Goal: Check status: Check status

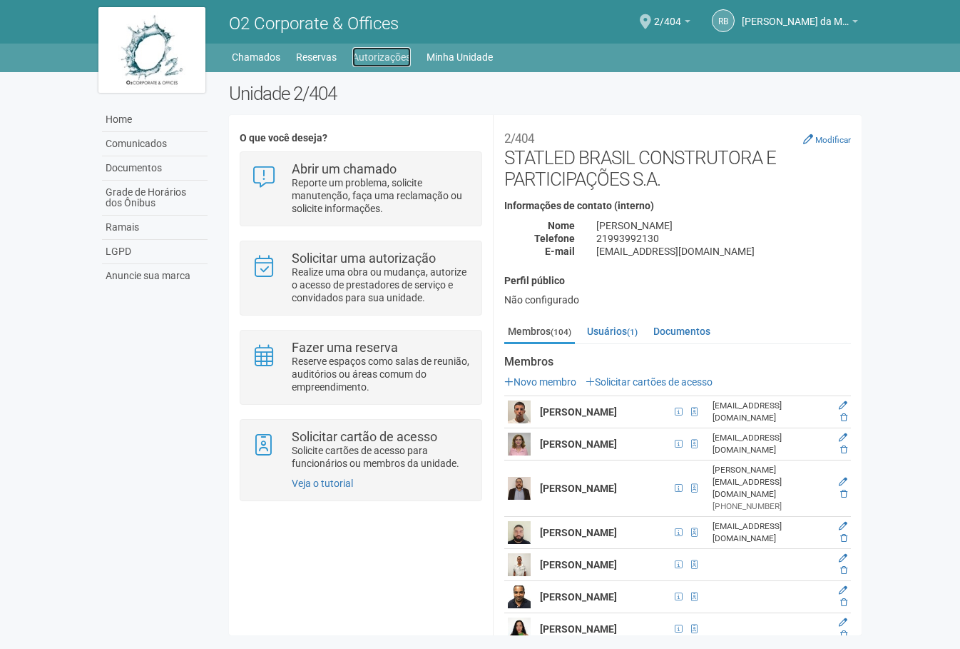
click at [367, 58] on link "Autorizações" at bounding box center [382, 57] width 59 height 20
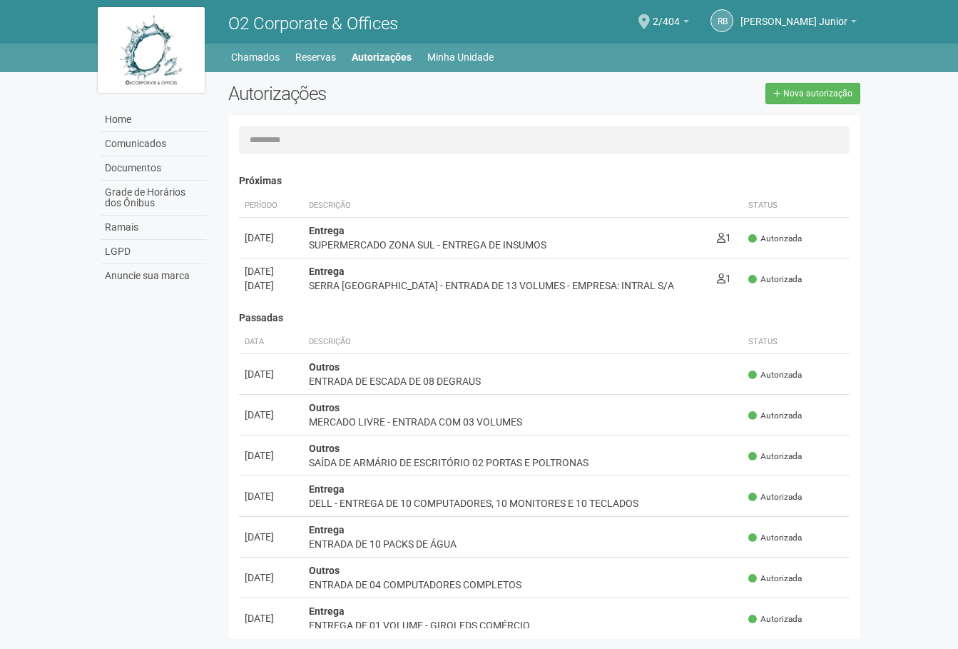
click at [316, 153] on input "text" at bounding box center [545, 140] width 612 height 29
click at [517, 89] on h2 "Autorizações" at bounding box center [380, 93] width 305 height 21
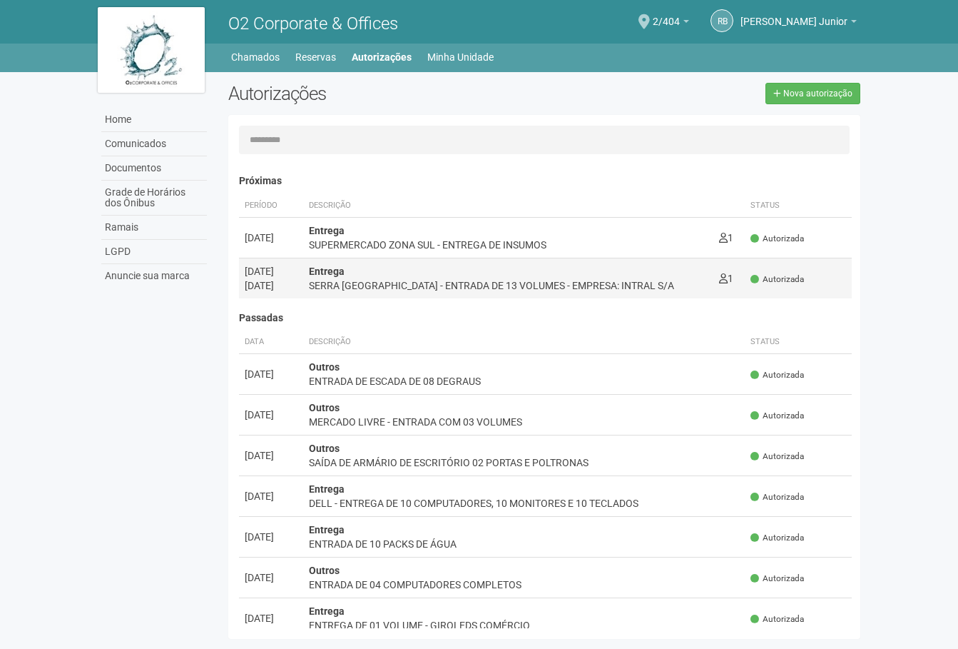
click at [564, 288] on div "SERRA BRASIL - ENTRADA DE 13 VOLUMES - EMPRESA: INTRAL S/A" at bounding box center [508, 285] width 399 height 14
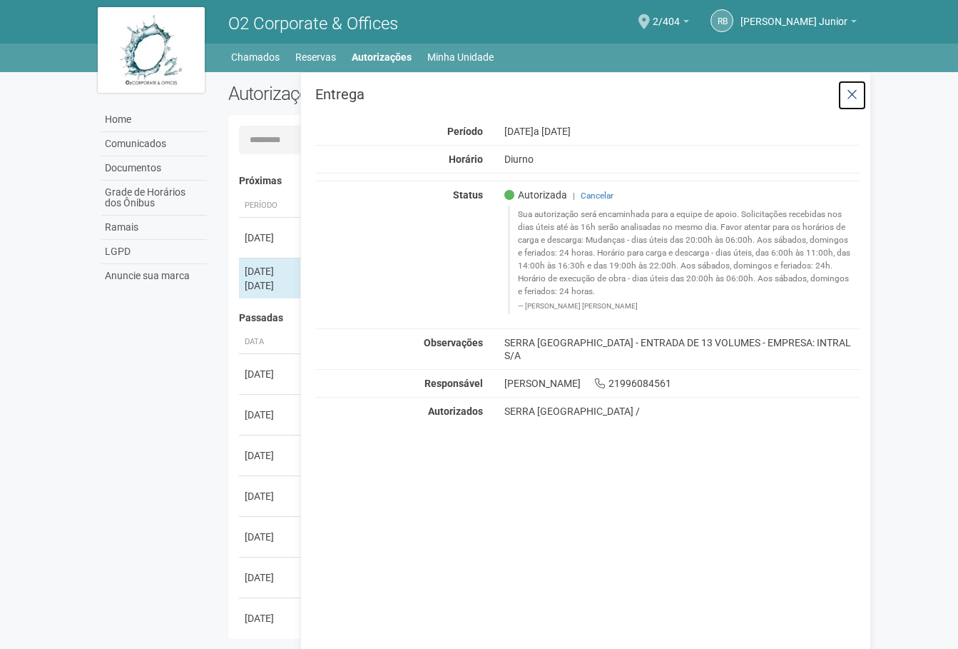
click at [848, 90] on icon at bounding box center [852, 95] width 11 height 14
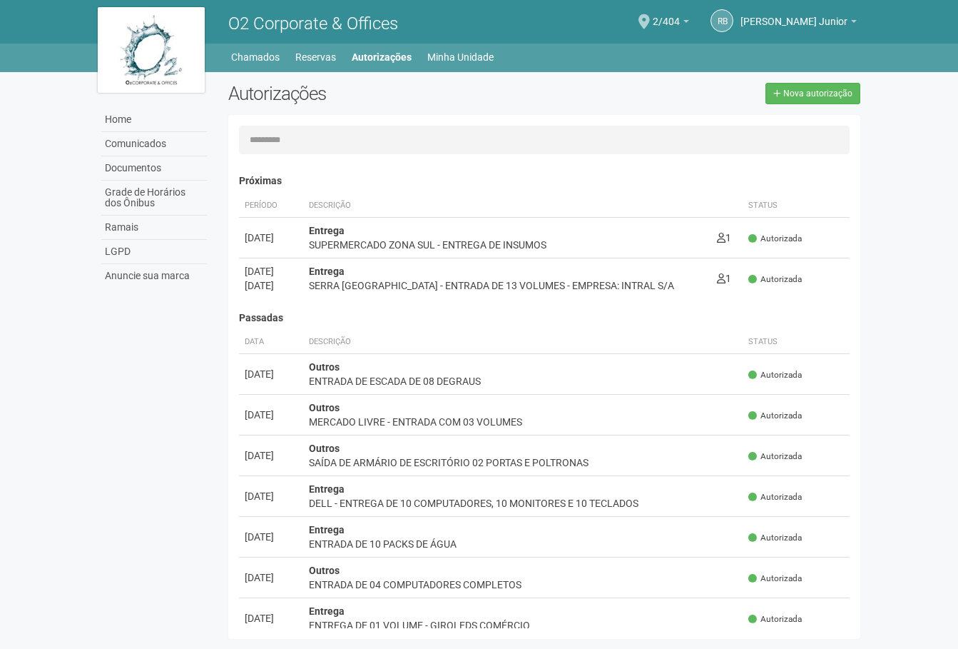
click at [670, 133] on input "text" at bounding box center [545, 140] width 612 height 29
